Goal: Task Accomplishment & Management: Manage account settings

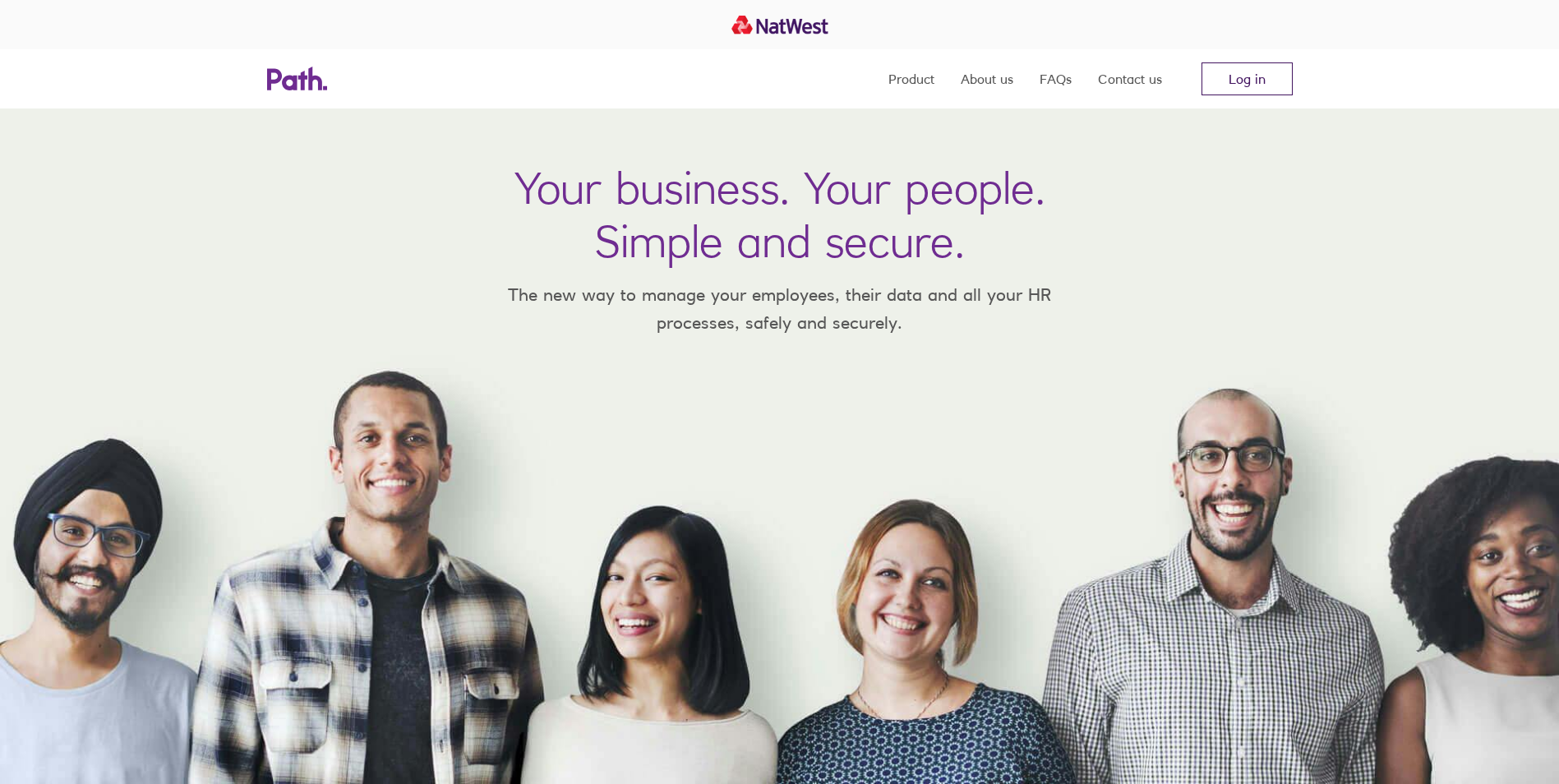
click at [1235, 81] on link "Log in" at bounding box center [1247, 78] width 91 height 33
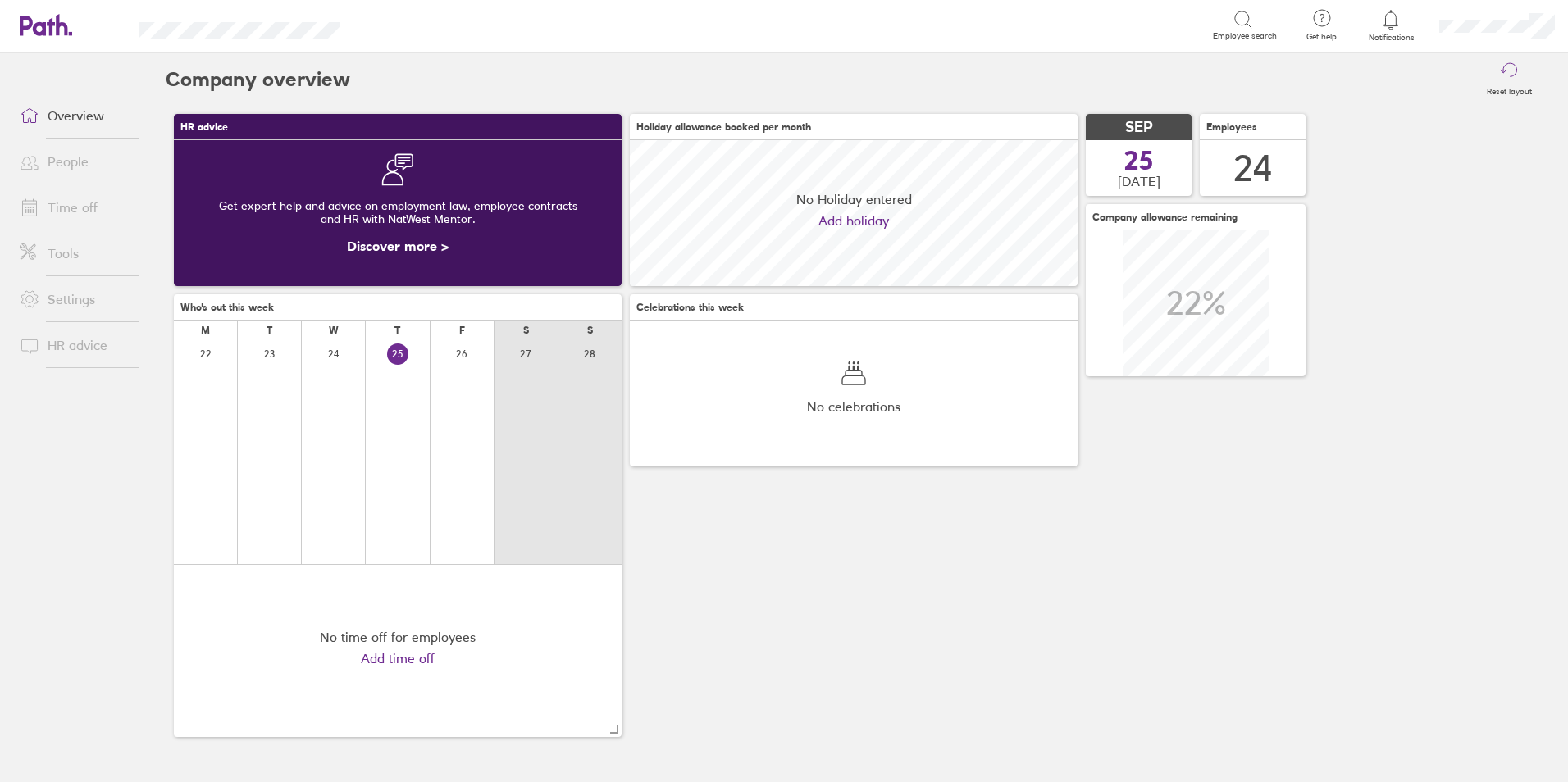
scroll to position [146, 448]
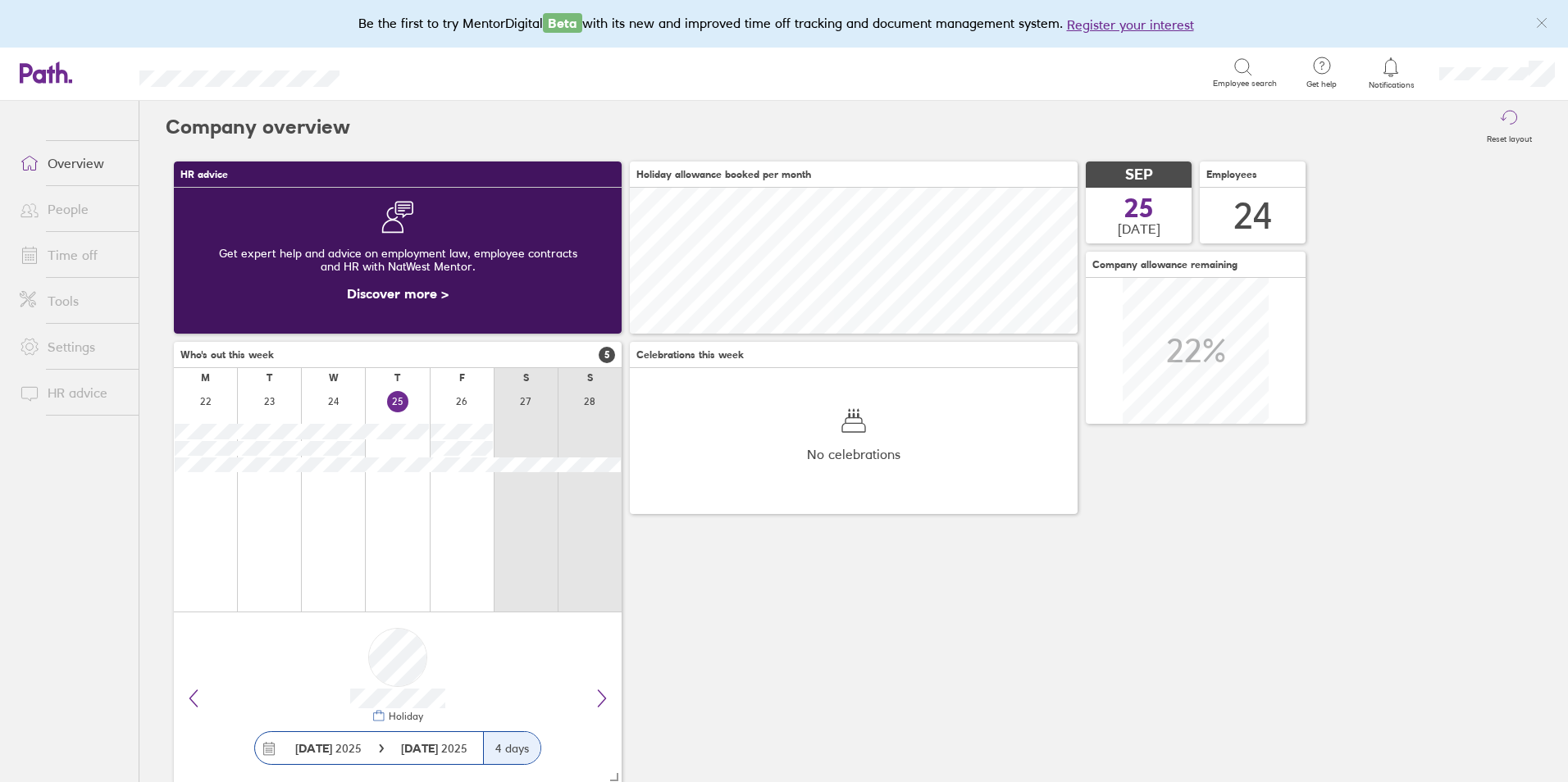
click at [90, 216] on link "People" at bounding box center [73, 208] width 132 height 33
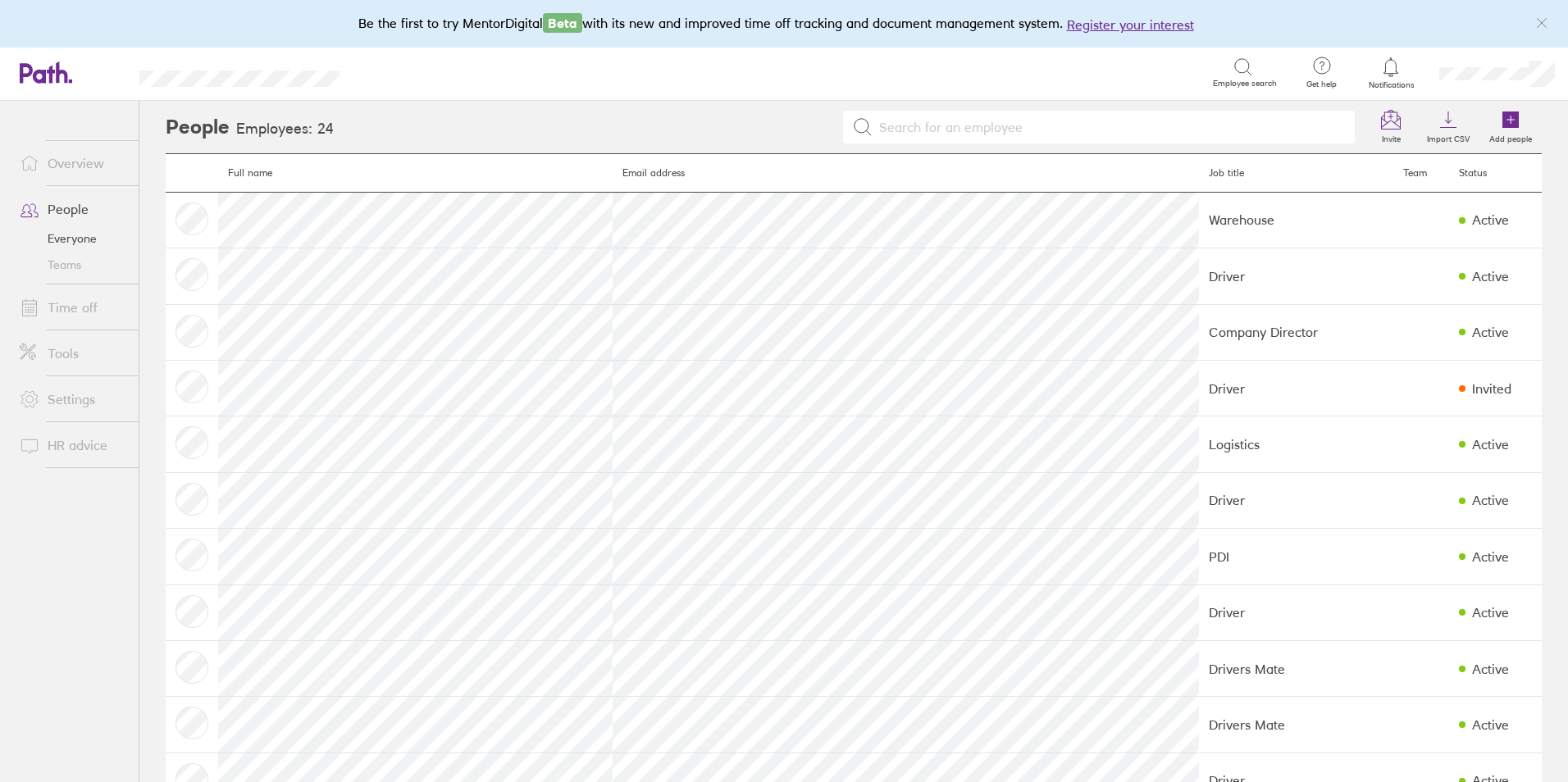
click at [80, 313] on link "Time off" at bounding box center [73, 307] width 132 height 33
